Goal: Check status

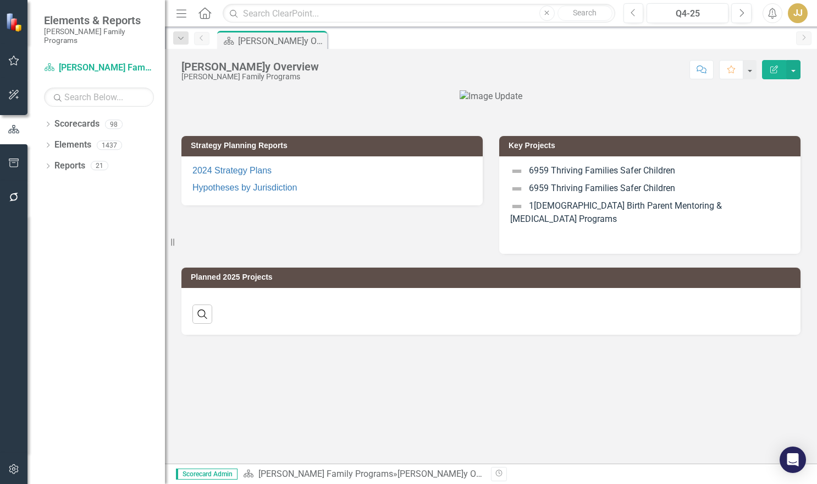
click at [674, 103] on div at bounding box center [491, 96] width 619 height 13
click at [49, 122] on icon "Dropdown" at bounding box center [48, 125] width 8 height 6
click at [53, 141] on icon "Dropdown" at bounding box center [54, 144] width 8 height 7
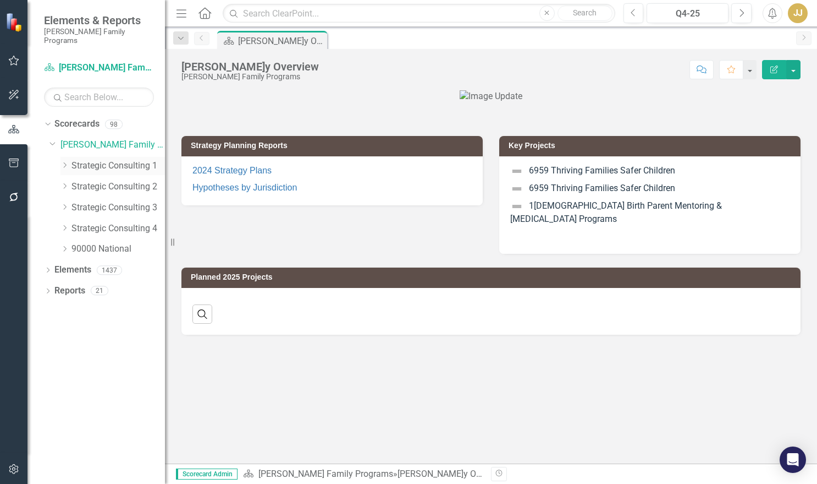
click at [65, 162] on icon "Dropdown" at bounding box center [65, 165] width 8 height 7
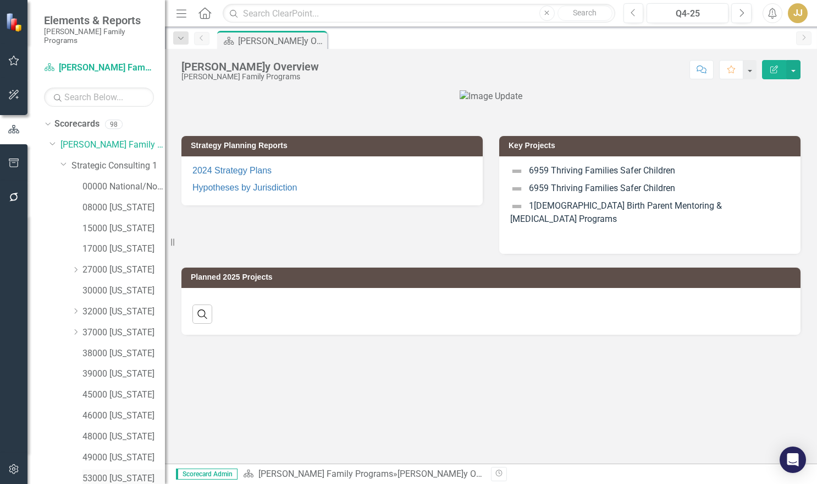
scroll to position [122, 0]
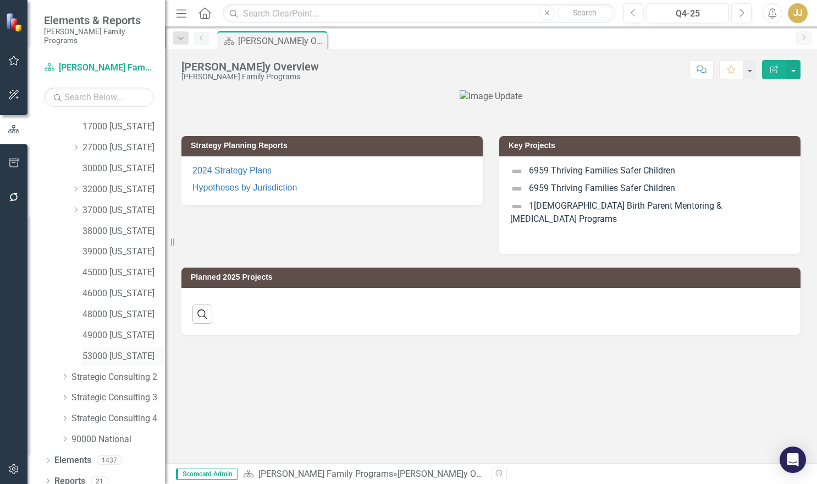
click at [134, 350] on link "53000 [US_STATE]" at bounding box center [124, 356] width 83 height 13
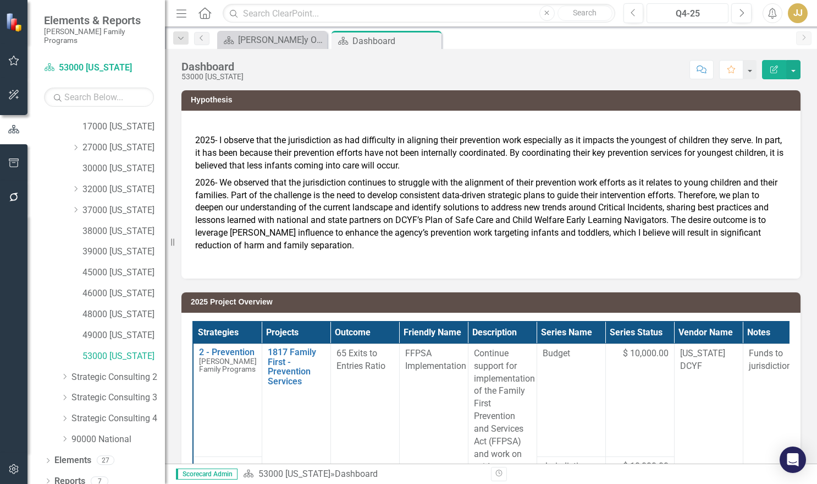
click at [696, 12] on div "Q4-25" at bounding box center [688, 13] width 74 height 13
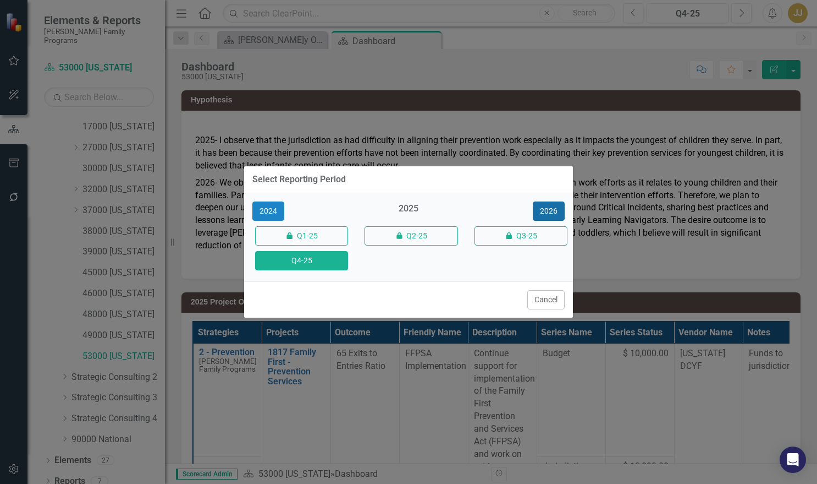
click at [547, 210] on button "2026" at bounding box center [549, 210] width 32 height 19
click at [326, 264] on button "Q4-26" at bounding box center [301, 260] width 93 height 19
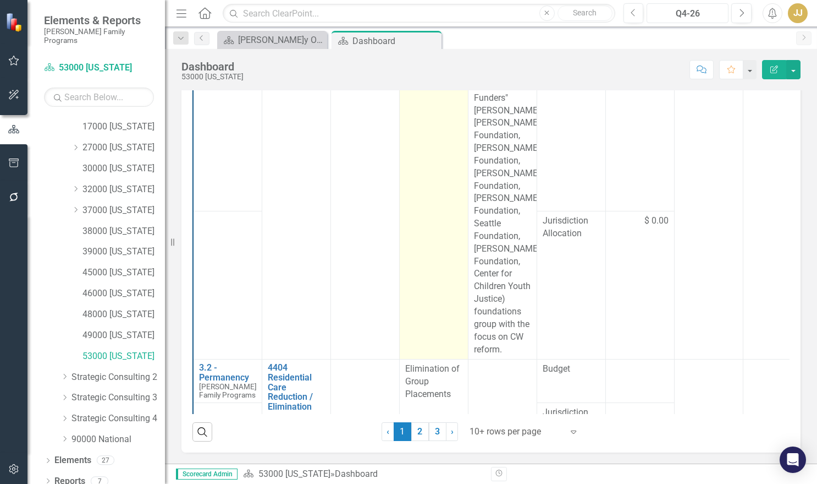
scroll to position [1008, 0]
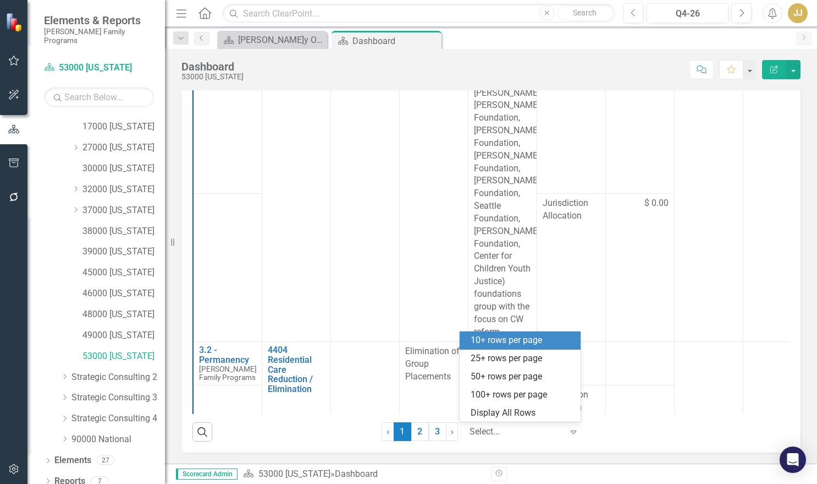
click at [505, 436] on div at bounding box center [517, 431] width 94 height 15
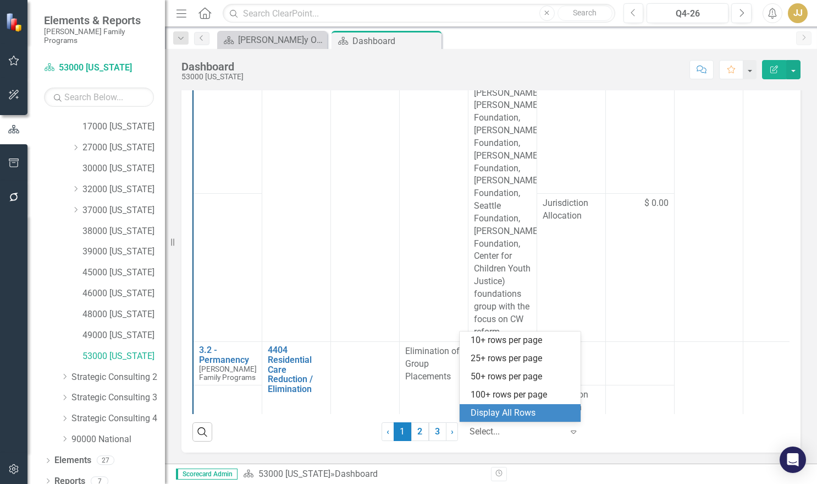
click at [513, 420] on div "Display All Rows" at bounding box center [520, 413] width 121 height 18
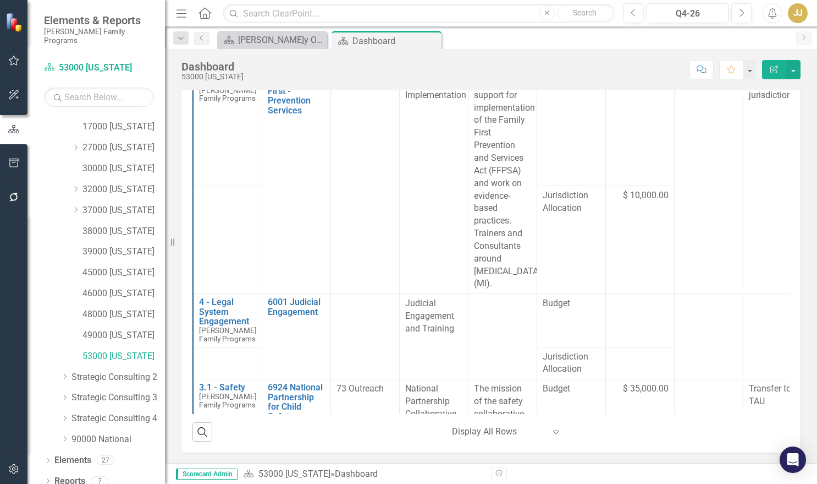
scroll to position [0, 0]
click at [45, 479] on icon "Dropdown" at bounding box center [48, 482] width 8 height 6
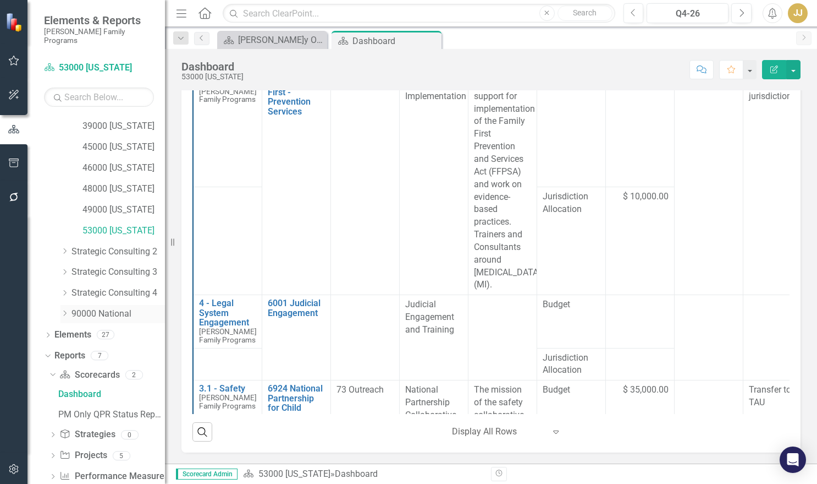
scroll to position [260, 0]
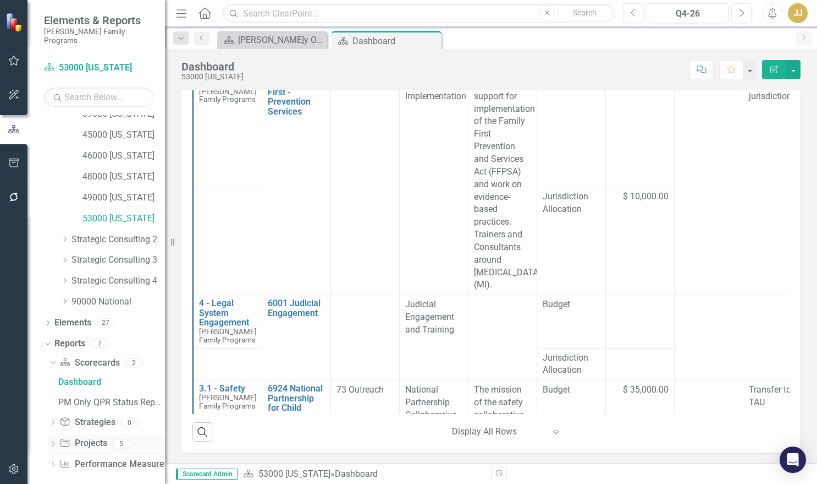
click at [54, 441] on icon "Dropdown" at bounding box center [53, 444] width 8 height 6
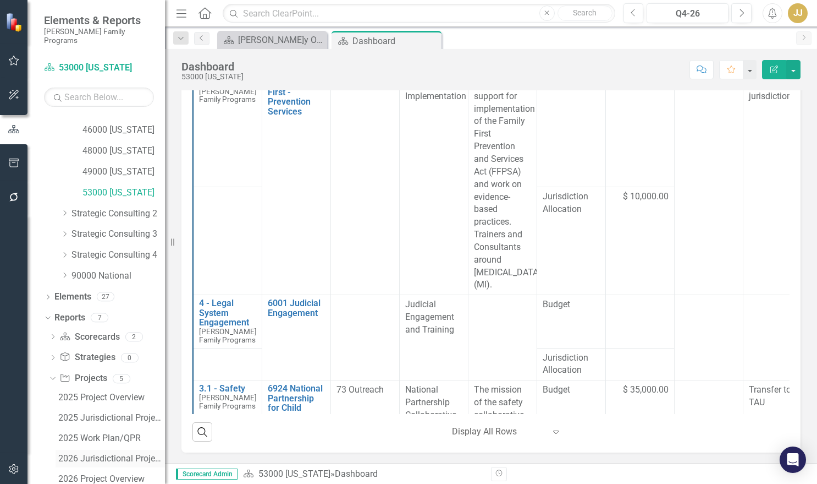
scroll to position [321, 0]
